Goal: Check status: Check status

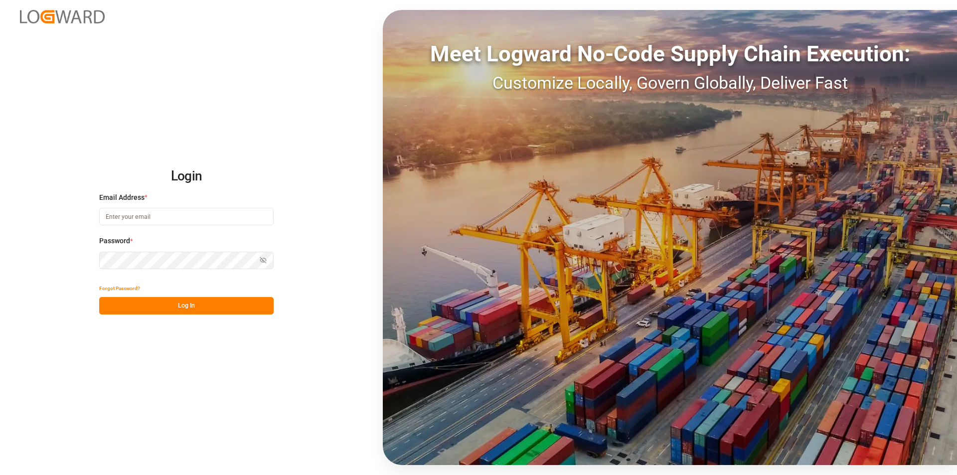
click at [206, 219] on input at bounding box center [186, 216] width 174 height 17
type input "[EMAIL_ADDRESS][DOMAIN_NAME]"
click at [262, 259] on icon "button" at bounding box center [263, 260] width 7 height 7
click at [190, 303] on button "Log In" at bounding box center [186, 305] width 174 height 17
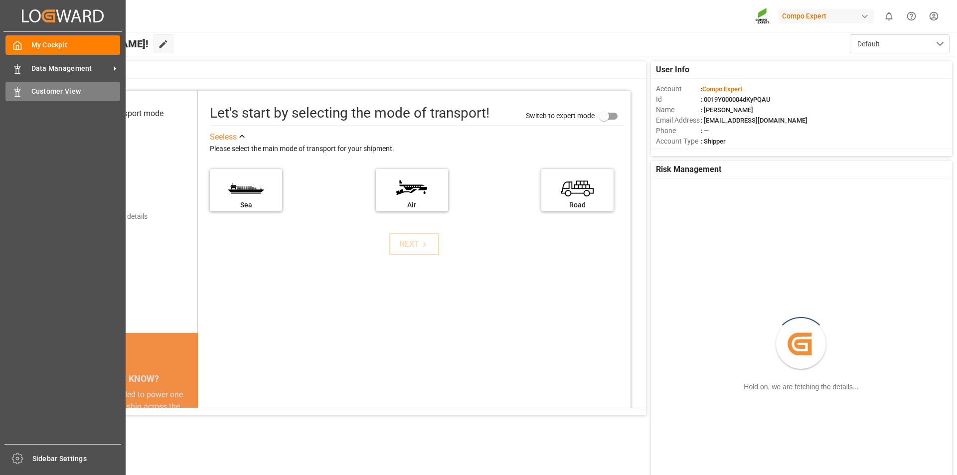
click at [46, 92] on span "Customer View" at bounding box center [75, 91] width 89 height 10
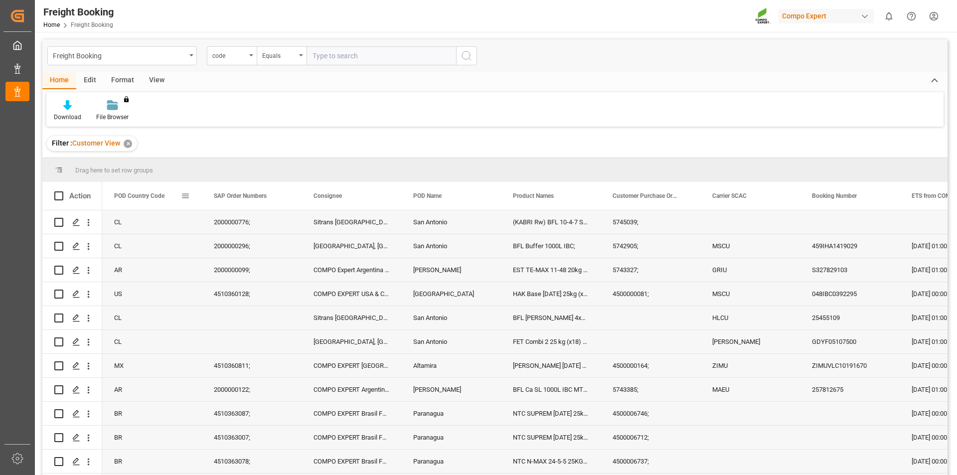
click at [185, 192] on span at bounding box center [185, 195] width 9 height 9
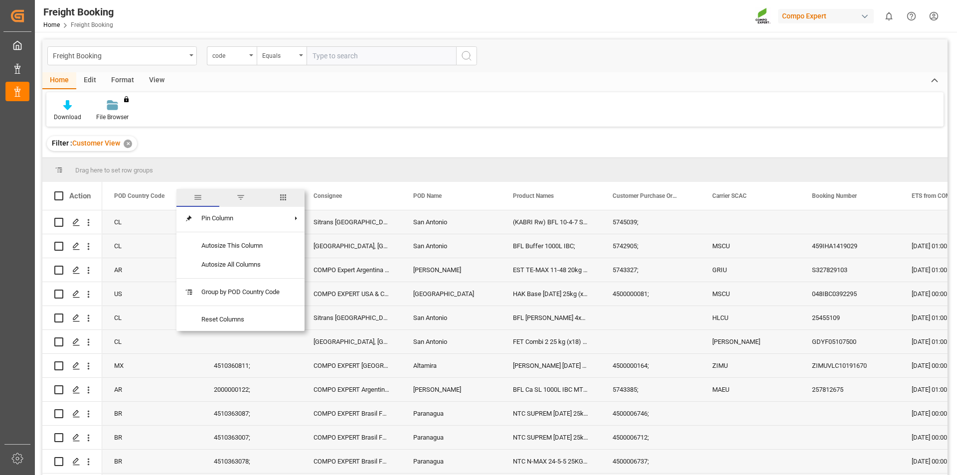
click at [240, 197] on span "filter" at bounding box center [240, 197] width 9 height 9
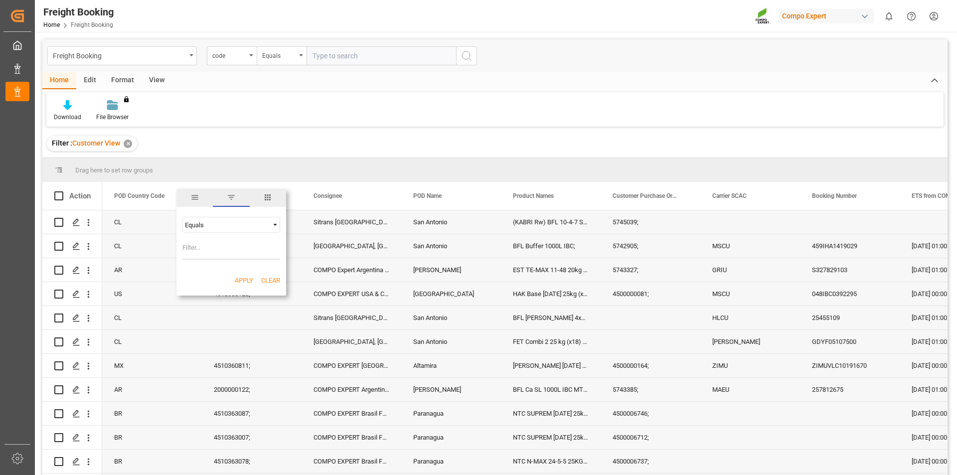
click at [211, 249] on input "Filter Value" at bounding box center [231, 250] width 98 height 20
type input "BR"
drag, startPoint x: 245, startPoint y: 277, endPoint x: 224, endPoint y: 281, distance: 20.8
click at [245, 277] on button "Apply" at bounding box center [244, 281] width 18 height 10
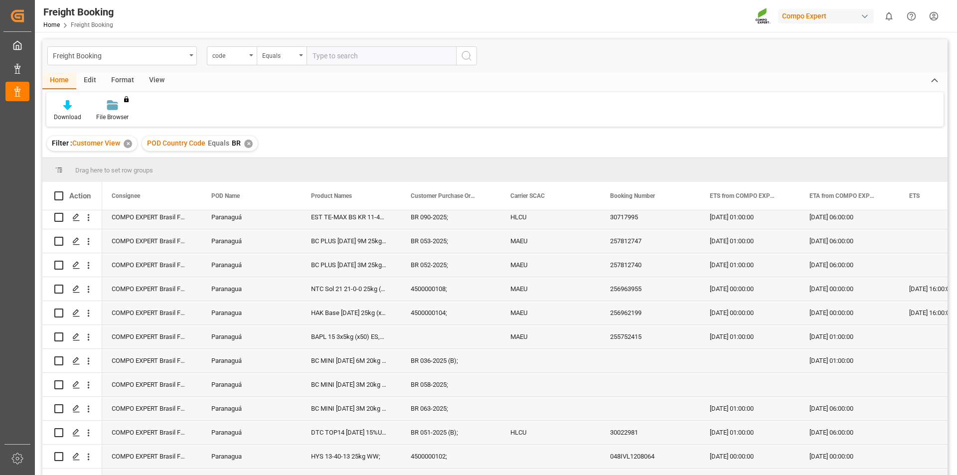
scroll to position [1146, 0]
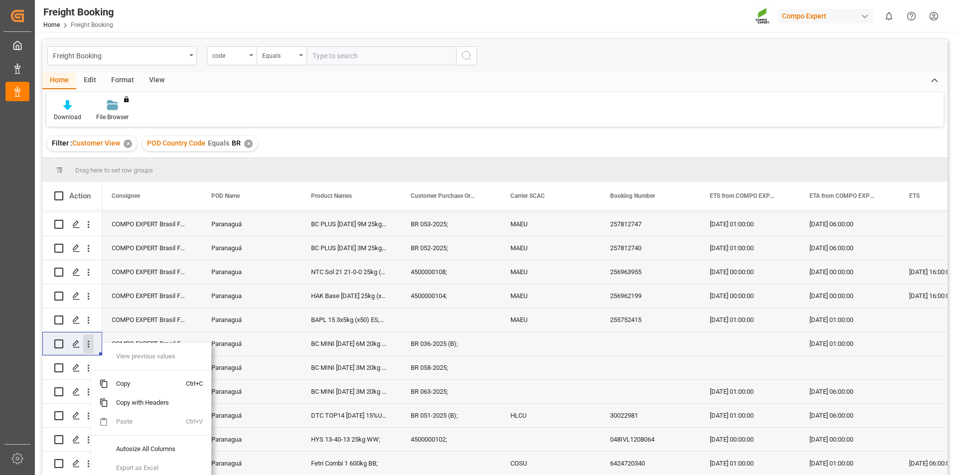
click at [90, 346] on icon "open menu" at bounding box center [88, 344] width 10 height 10
click at [104, 360] on span "Press SPACE to select this row." at bounding box center [99, 365] width 17 height 10
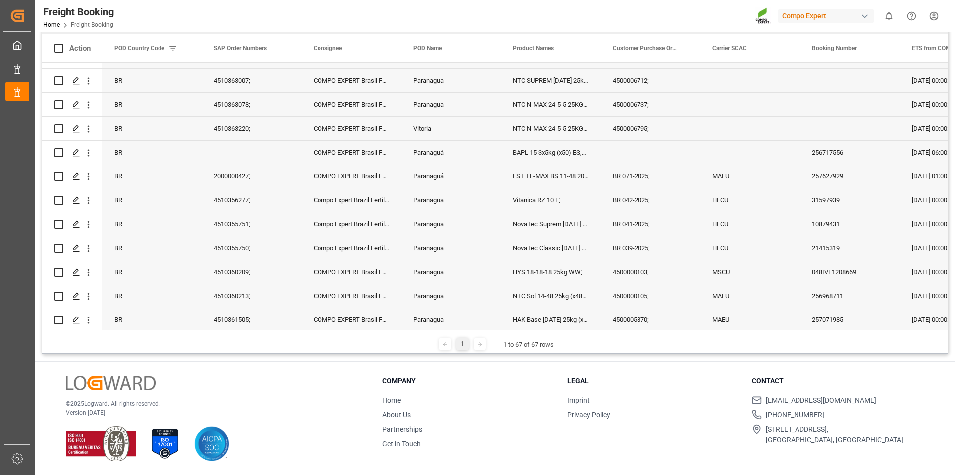
scroll to position [0, 0]
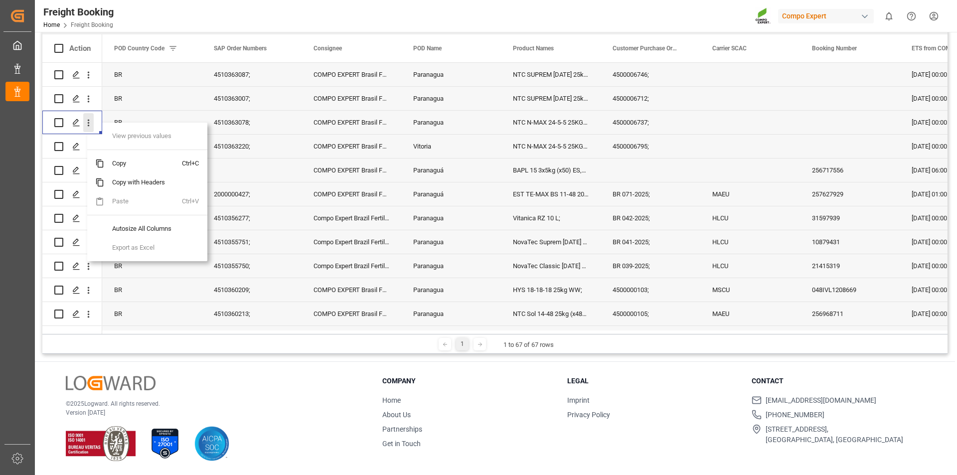
click at [87, 121] on icon "open menu" at bounding box center [88, 123] width 10 height 10
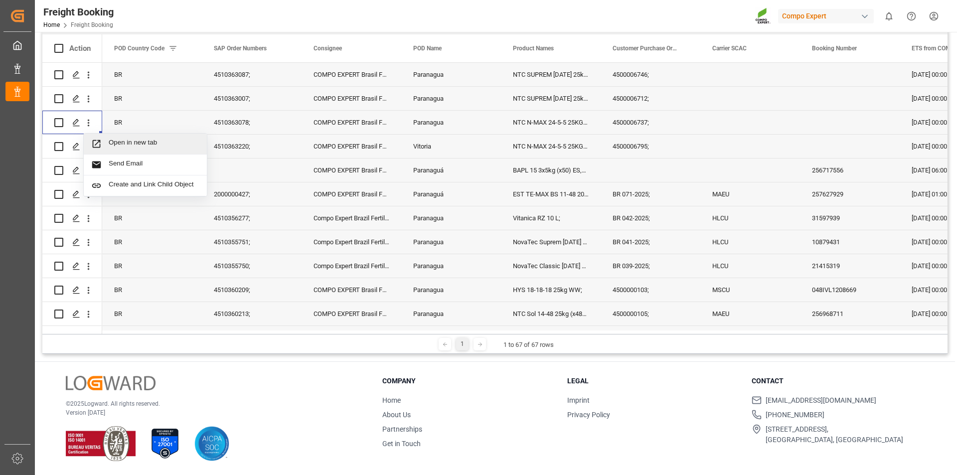
click at [106, 136] on div "Open in new tab" at bounding box center [145, 144] width 123 height 21
click at [89, 145] on icon "open menu" at bounding box center [88, 146] width 10 height 10
click at [112, 167] on span "Open in new tab" at bounding box center [154, 167] width 91 height 10
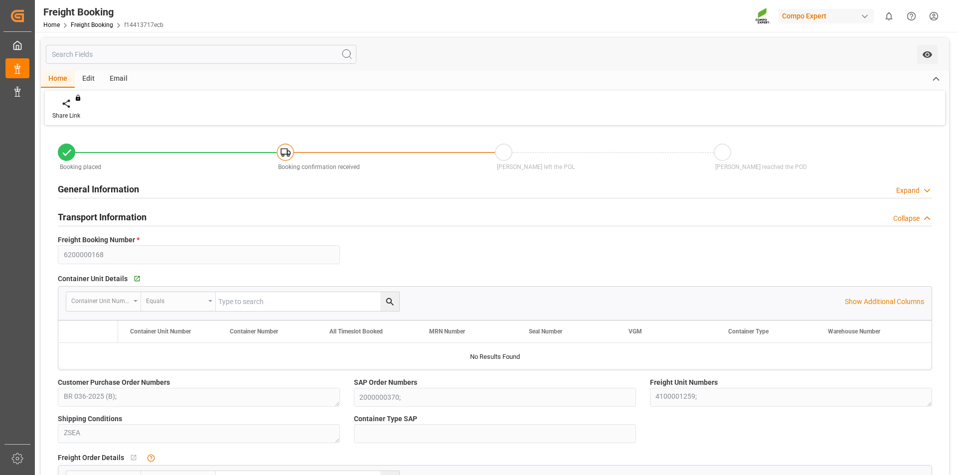
type input "BRPNG"
type input "0"
type input "23.07.2025 01:00"
type input "09.07.2025 13:54"
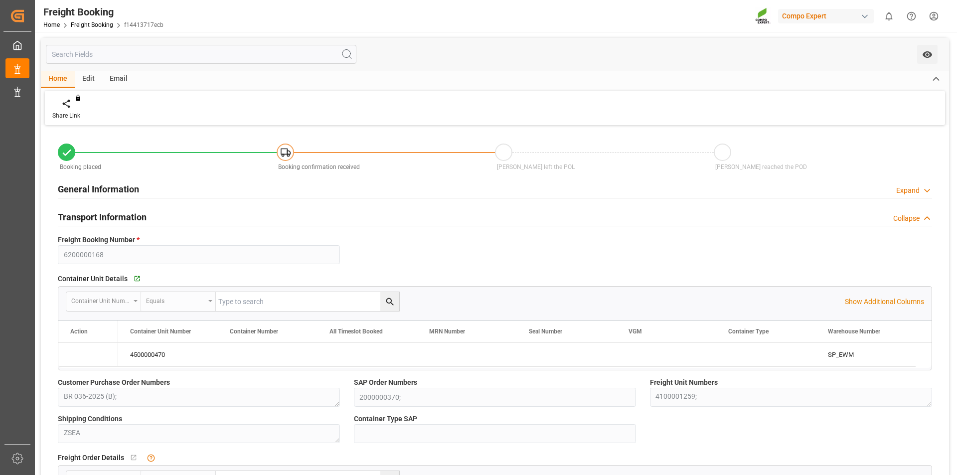
type input "09.07.2025 13:59"
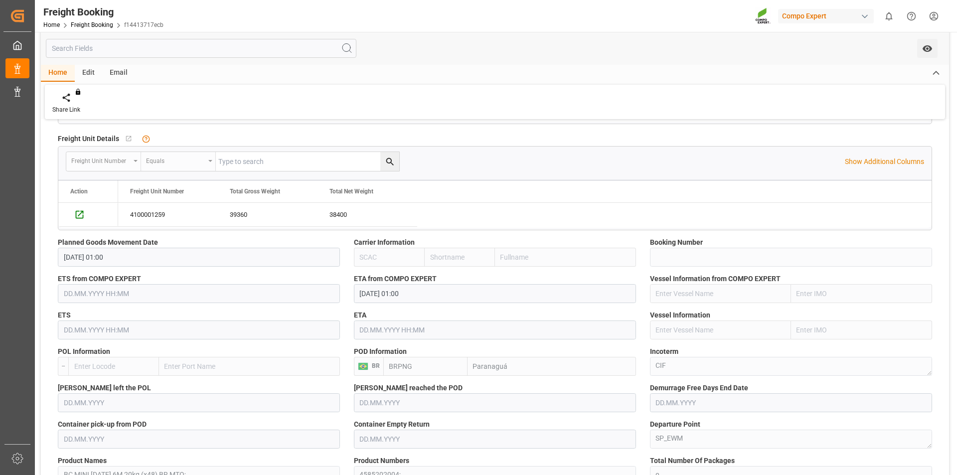
scroll to position [399, 0]
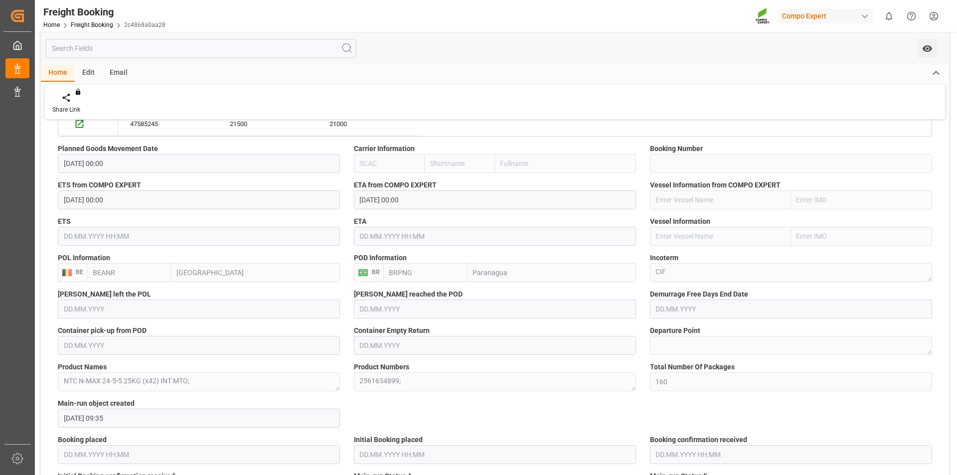
scroll to position [847, 0]
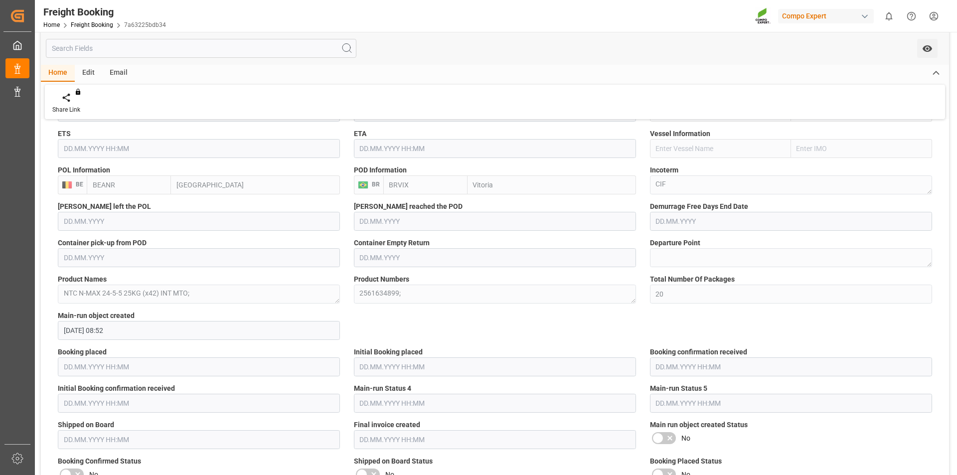
scroll to position [697, 0]
